Goal: Task Accomplishment & Management: Complete application form

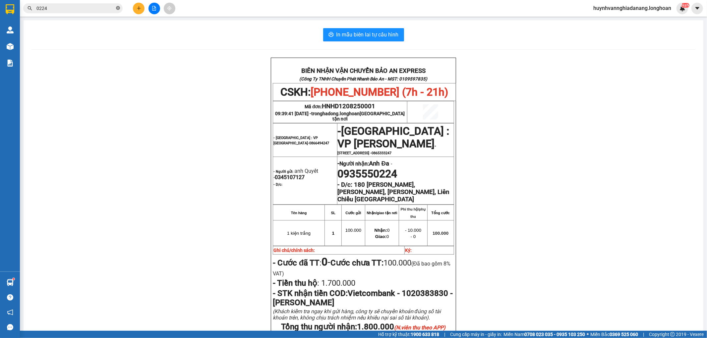
click at [117, 9] on icon "close-circle" at bounding box center [118, 8] width 4 height 4
click at [100, 8] on input "text" at bounding box center [75, 8] width 78 height 7
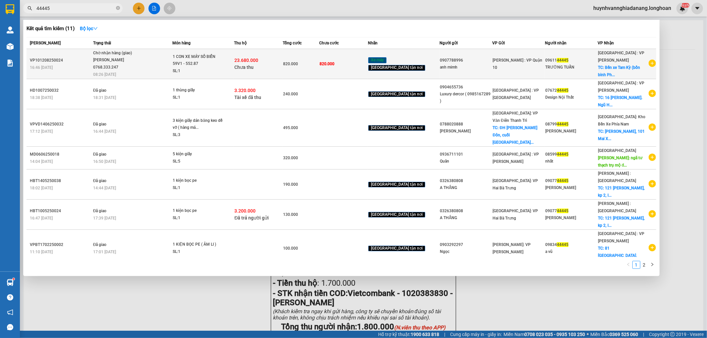
type input "44445"
click at [192, 67] on div "1 CON XE MÁY SỐ BIỂN 59V1 - 552.87" at bounding box center [198, 60] width 50 height 14
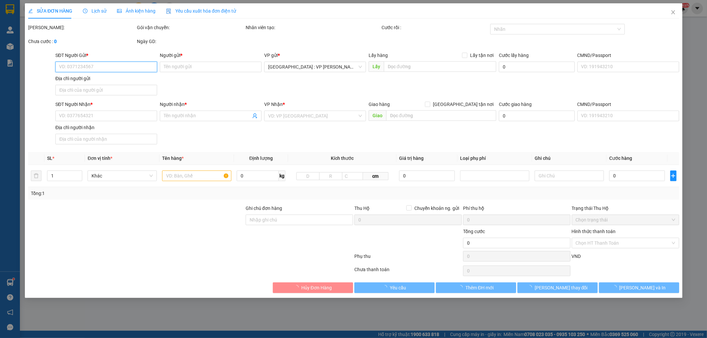
type input "0907788996"
type input "anh mimh"
type input "0961144445"
type input "TRƯỜNG TUẤN"
checkbox input "true"
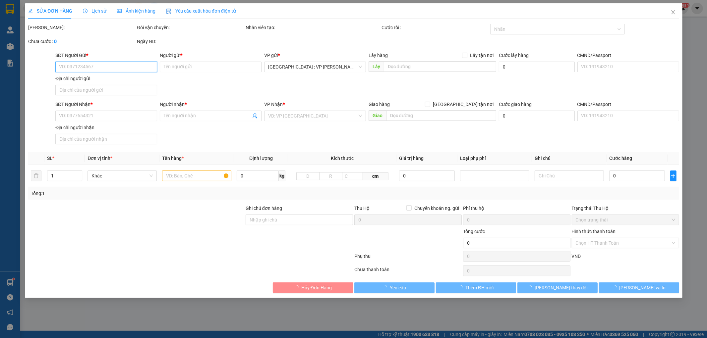
type input "Bến xe Tam Kỳ (bồn binh [PERSON_NAME] - Quốc lộ 1), thành phố [GEOGRAPHIC_DATA]…"
type input "hàng k bao bể vỡ hư hỏng"
type input "820.000"
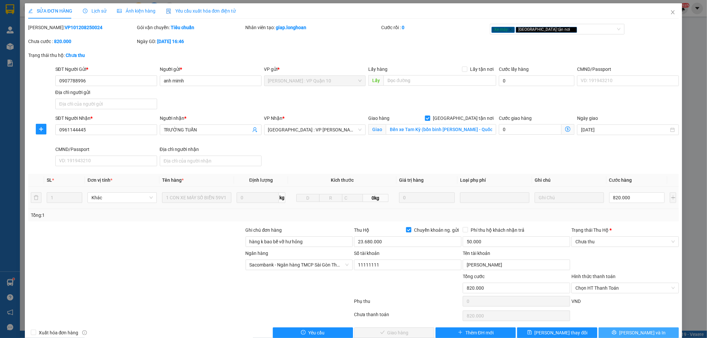
click at [632, 333] on span "[PERSON_NAME] và In" at bounding box center [642, 332] width 46 height 7
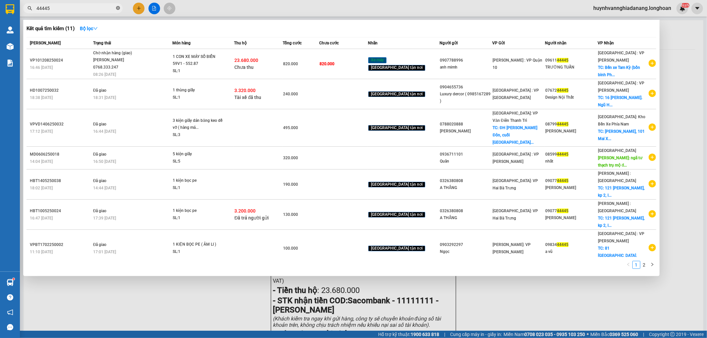
click at [118, 11] on span at bounding box center [118, 8] width 4 height 6
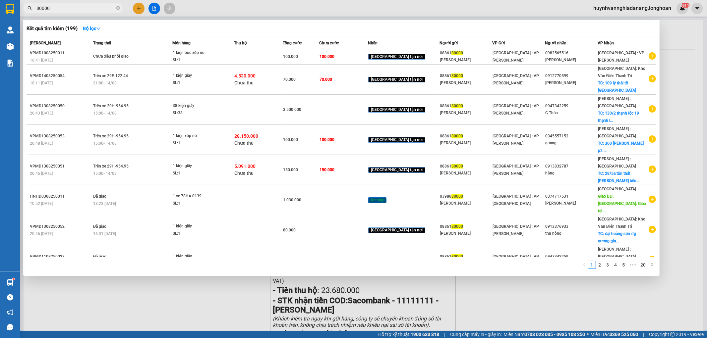
click at [71, 7] on input "80000" at bounding box center [75, 8] width 78 height 7
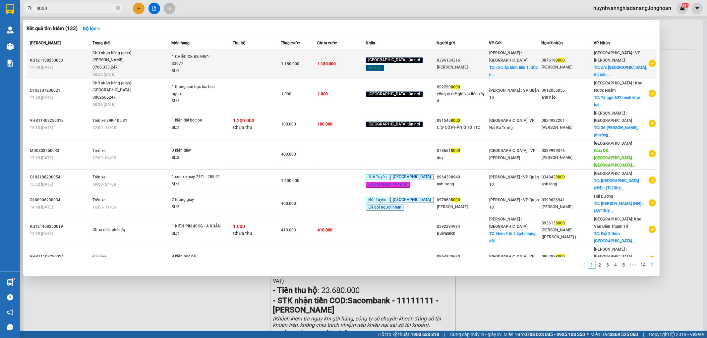
type input "8000"
click at [233, 72] on td "1 CHIẾC XE BS 94B1-33677 SL: 1" at bounding box center [201, 64] width 61 height 30
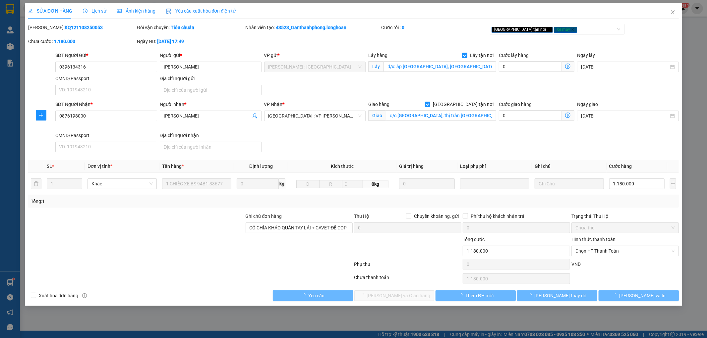
type input "0396134316"
type input "[PERSON_NAME]"
checkbox input "true"
type input "đ/c: ấp [GEOGRAPHIC_DATA], [GEOGRAPHIC_DATA], [GEOGRAPHIC_DATA], [GEOGRAPHIC_DA…"
type input "0876198000"
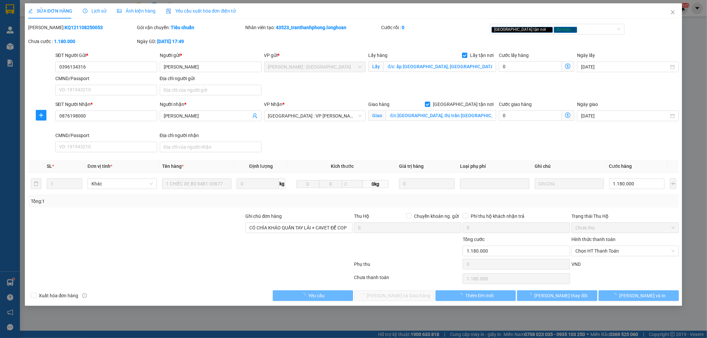
type input "[PERSON_NAME]"
checkbox input "true"
type input "đ/c [GEOGRAPHIC_DATA], thị trấn [GEOGRAPHIC_DATA], [GEOGRAPHIC_DATA], [GEOGRAPH…"
type input "CÓ CHÌA KHÁO QUẤN TAY LÁI + CAVET ĐỂ COP"
type input "1.180.000"
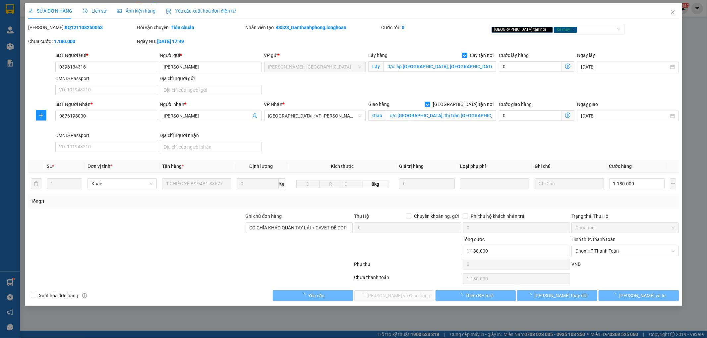
type input "1.180.000"
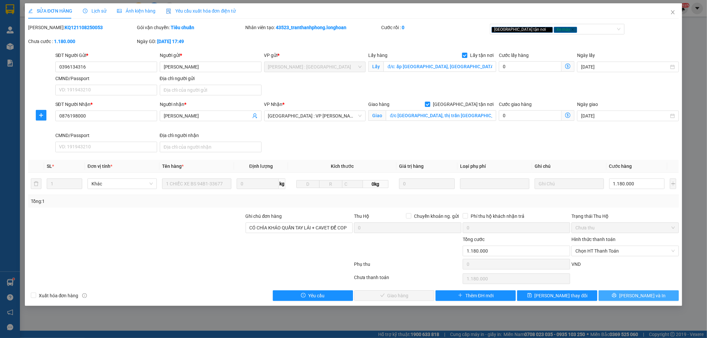
click at [643, 296] on span "[PERSON_NAME] và In" at bounding box center [642, 295] width 46 height 7
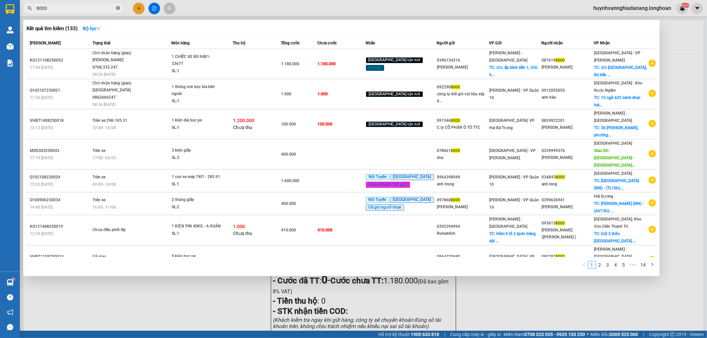
click at [118, 10] on span at bounding box center [118, 8] width 4 height 6
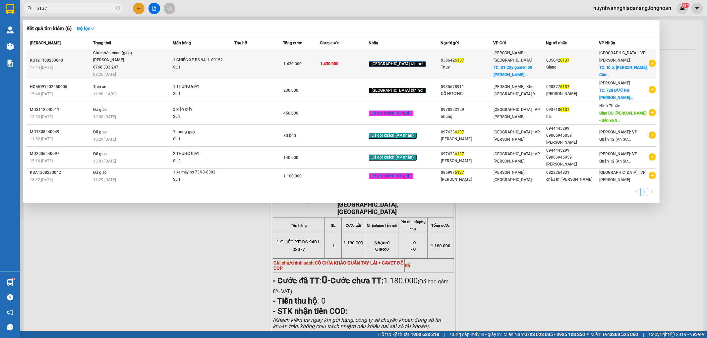
type input "6137"
click at [257, 57] on td at bounding box center [258, 64] width 49 height 30
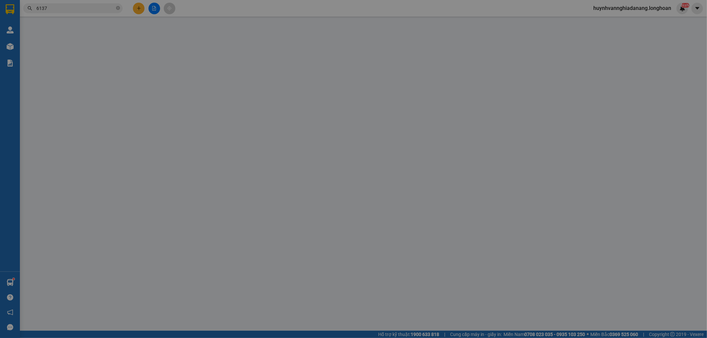
type input "0356426137"
type input "Thuy"
checkbox input "true"
type input "B1 City garden 59 [PERSON_NAME][GEOGRAPHIC_DATA]"
type input "0356426137"
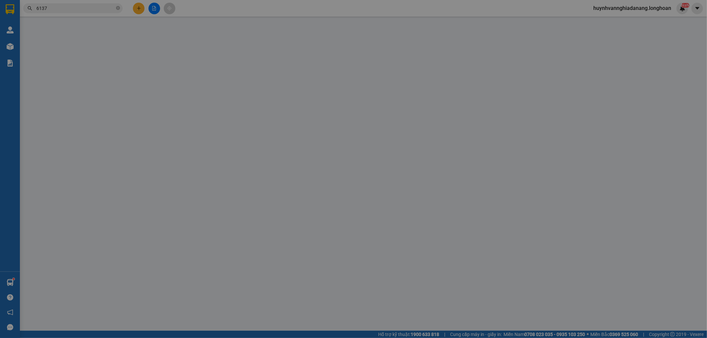
type input "Giang"
checkbox input "true"
type input "[STREET_ADDRESS][PERSON_NAME]"
type input "CÓ CHÌA KHOÁ QUẤN TAY LÁI - KHÔNG CAVET"
type input "1.430.000"
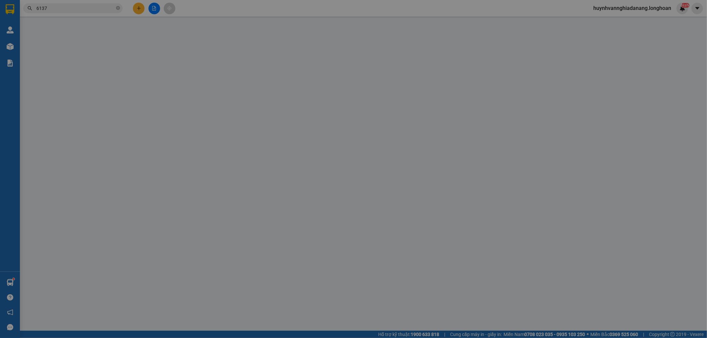
type input "1.430.000"
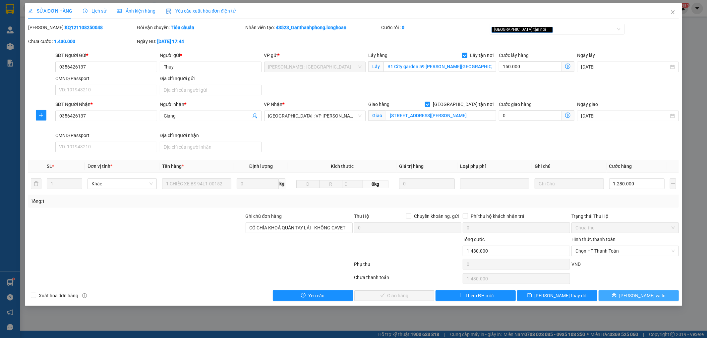
click at [661, 296] on button "[PERSON_NAME] và In" at bounding box center [638, 296] width 80 height 11
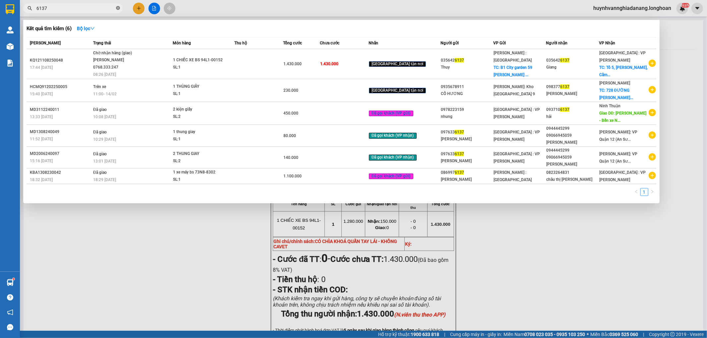
click at [117, 8] on icon "close-circle" at bounding box center [118, 8] width 4 height 4
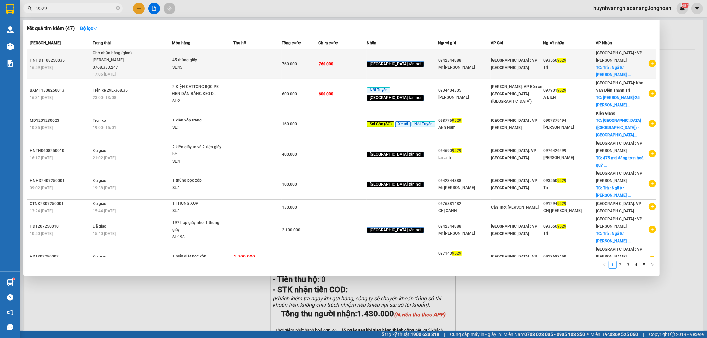
type input "9529"
click at [277, 65] on td at bounding box center [257, 64] width 48 height 30
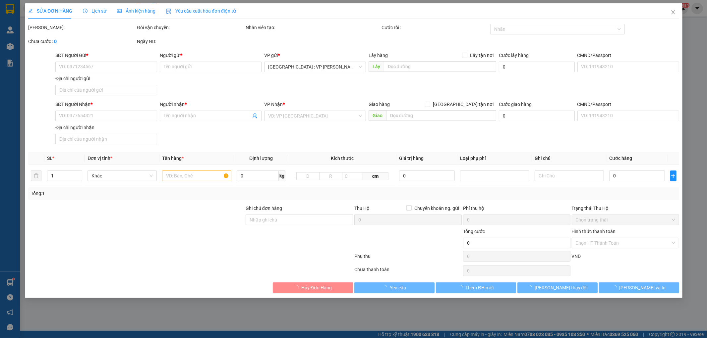
type input "0942344888"
type input "Mr [PERSON_NAME]"
type input "0935509529"
type input "Trí"
checkbox input "true"
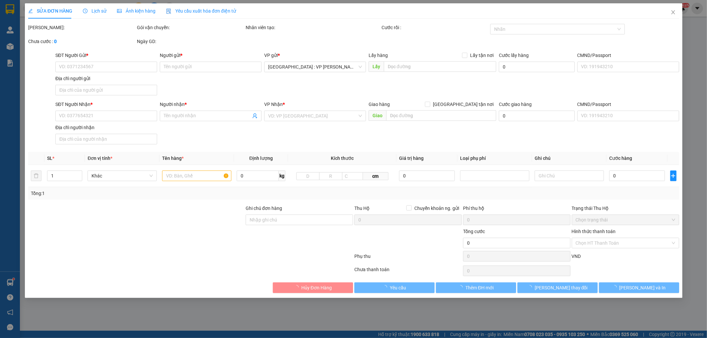
type input "Trả : Ngã tư [PERSON_NAME] và [PERSON_NAME] ,tp Tam Kỳ,t [GEOGRAPHIC_DATA]"
type input "760.000"
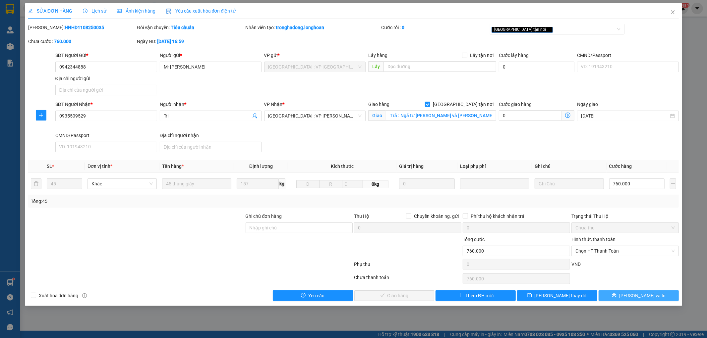
click at [639, 293] on span "[PERSON_NAME] và In" at bounding box center [642, 295] width 46 height 7
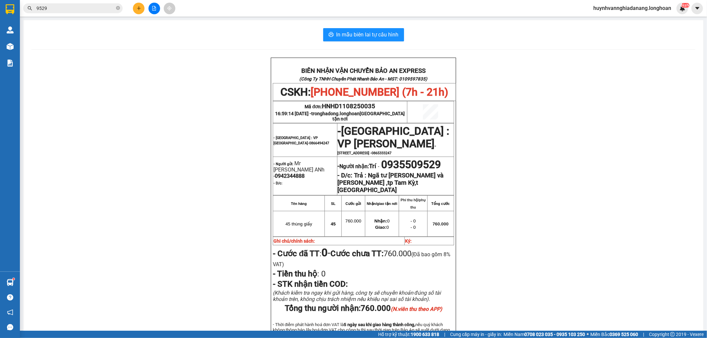
click at [115, 8] on span "9529" at bounding box center [72, 8] width 99 height 10
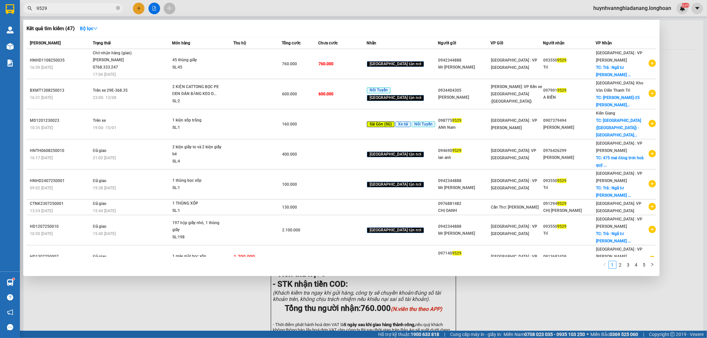
click at [118, 8] on icon "close-circle" at bounding box center [118, 8] width 4 height 4
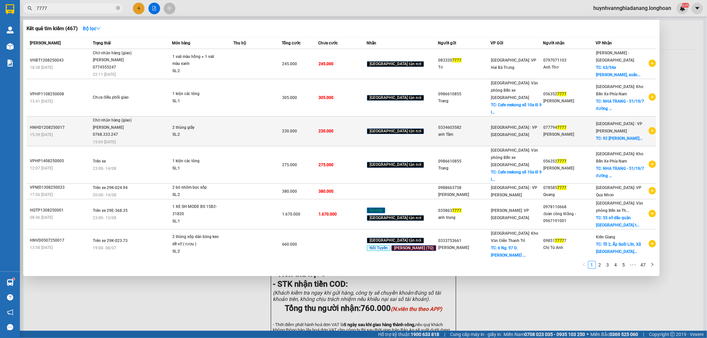
type input "7777"
click at [269, 123] on td at bounding box center [257, 132] width 48 height 30
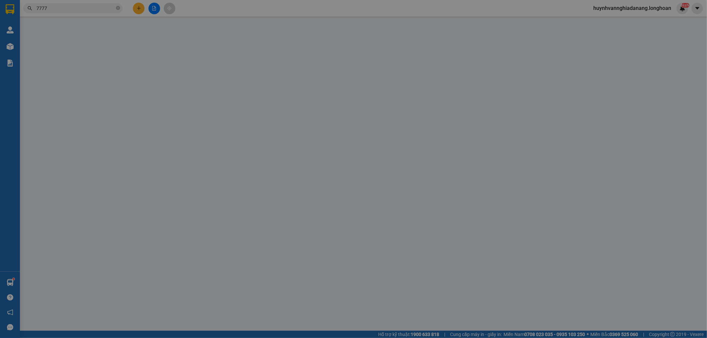
type input "0334603582"
type input "anh Tâm"
type input "0777947777"
type input "[PERSON_NAME]"
checkbox input "true"
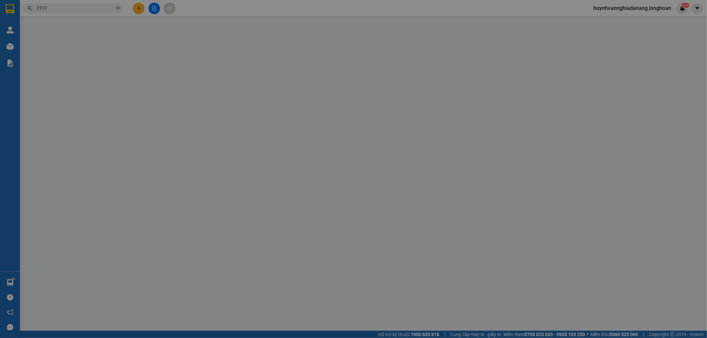
type input "92 [PERSON_NAME], [GEOGRAPHIC_DATA]"
type input "230.000"
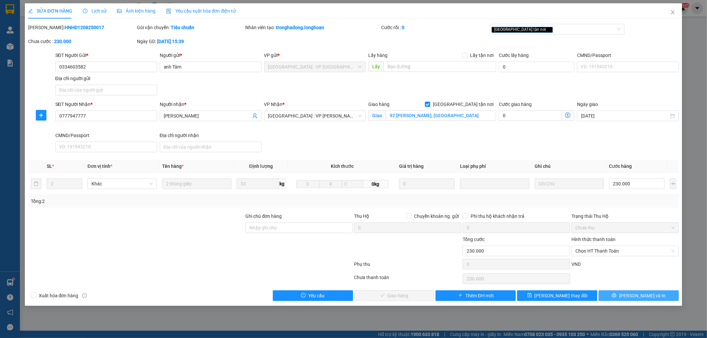
click at [639, 296] on span "[PERSON_NAME] và In" at bounding box center [642, 295] width 46 height 7
